Goal: Navigation & Orientation: Find specific page/section

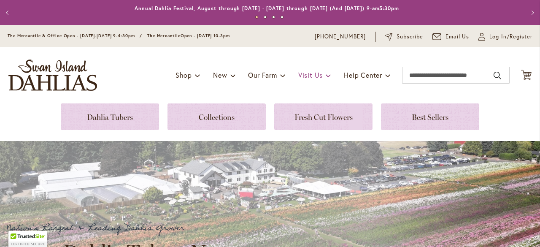
click at [302, 76] on span "Visit Us" at bounding box center [310, 74] width 24 height 9
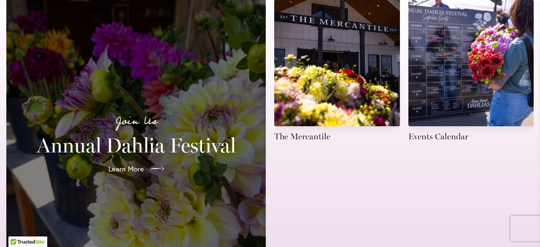
scroll to position [202, 0]
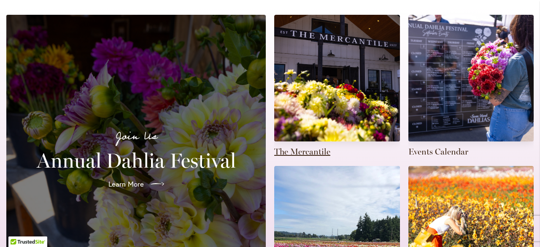
click at [355, 102] on link at bounding box center [337, 86] width 126 height 142
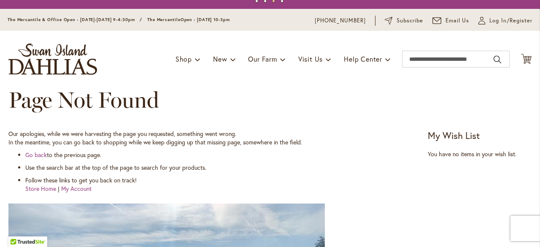
scroll to position [15, 0]
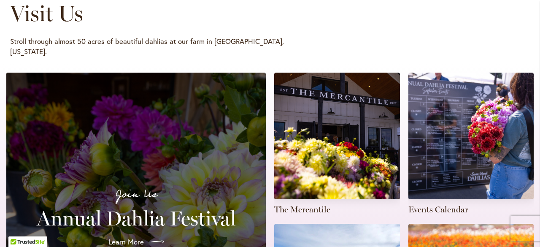
scroll to position [147, 0]
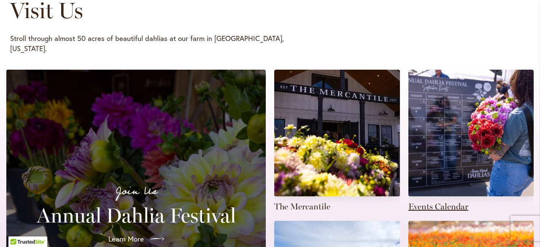
click at [445, 125] on link at bounding box center [471, 141] width 126 height 142
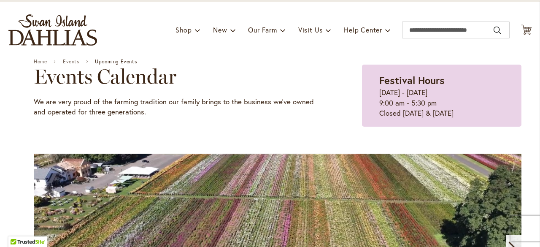
scroll to position [40, 0]
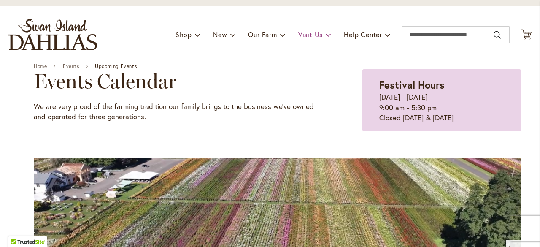
click at [317, 35] on link "Visit Us" at bounding box center [314, 35] width 33 height 16
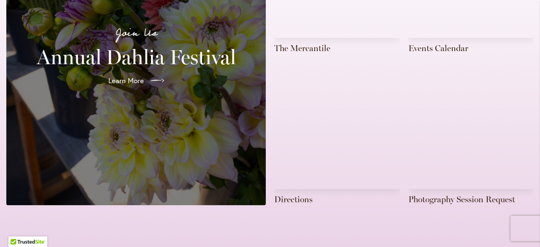
scroll to position [308, 0]
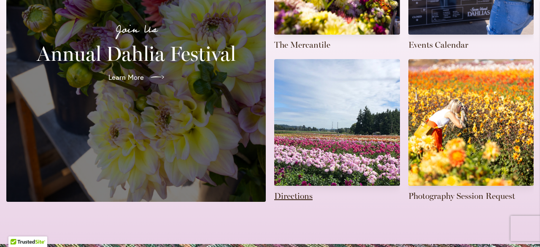
click at [298, 186] on link at bounding box center [337, 130] width 126 height 142
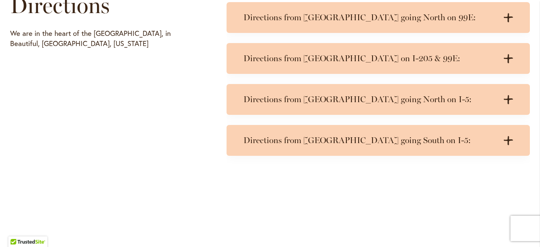
scroll to position [446, 0]
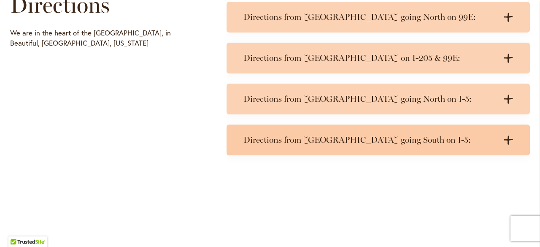
click at [329, 140] on h3 "Directions from Portland going South on I-5:" at bounding box center [369, 139] width 253 height 11
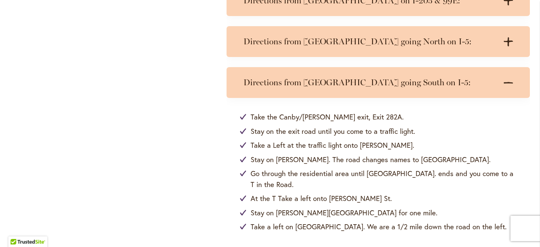
scroll to position [502, 0]
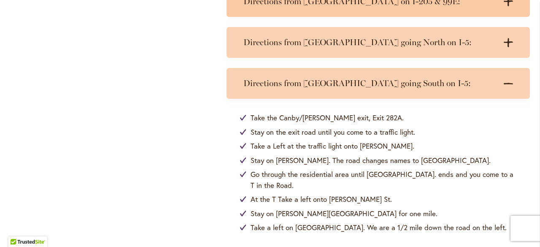
click at [444, 8] on div "Directions from Portland on I-205 & 99E: .cls-1 { fill: #3c2616; stroke-width: …" at bounding box center [377, 1] width 303 height 31
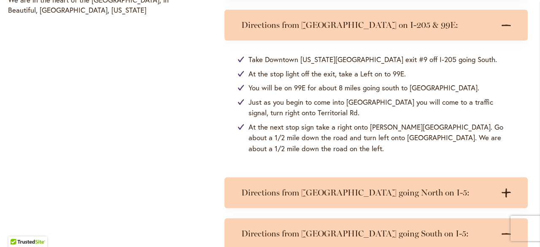
scroll to position [478, 3]
